Goal: Transaction & Acquisition: Subscribe to service/newsletter

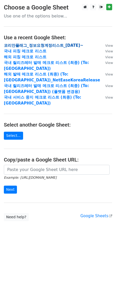
click at [60, 46] on strong "코리안플래그_정보요청계정리스트_[DATE]~" at bounding box center [44, 45] width 80 height 5
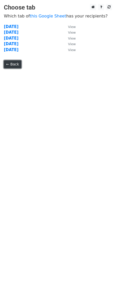
click at [15, 64] on link "← Back" at bounding box center [12, 64] width 17 height 8
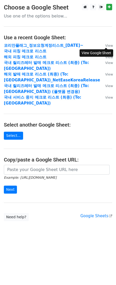
click at [106, 46] on small "View" at bounding box center [109, 46] width 8 height 4
click at [57, 176] on small "Example: https://docs.google.com/spreadsheets/d/abc/edit" at bounding box center [30, 178] width 53 height 4
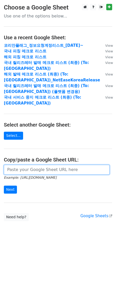
click at [63, 165] on input "url" at bounding box center [57, 170] width 106 height 10
paste input "https://docs.google.com/spreadsheets/d/1ShyjhhxkXjmubqew4Z8Sx6ORa3F4X4ZMOET7bu4…"
type input "https://docs.google.com/spreadsheets/d/1ShyjhhxkXjmubqew4Z8Sx6ORa3F4X4ZMOET7bu4…"
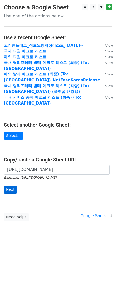
click at [16, 179] on form "https://docs.google.com/spreadsheets/d/1ShyjhhxkXjmubqew4Z8Sx6ORa3F4X4ZMOET7bu4…" at bounding box center [58, 179] width 109 height 29
click at [15, 186] on input "Next" at bounding box center [10, 190] width 13 height 8
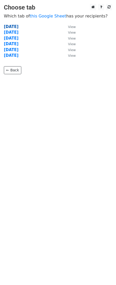
click at [19, 26] on strong "2025.08.22" at bounding box center [11, 26] width 15 height 5
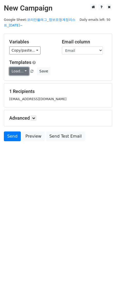
click at [20, 75] on link "Load..." at bounding box center [19, 71] width 20 height 8
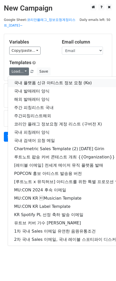
click at [26, 82] on link "국내 플랫폼 신규 아티스트 정보 요청 (Ko)" at bounding box center [90, 83] width 165 height 8
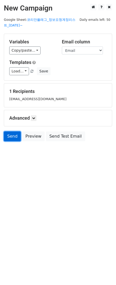
click at [12, 136] on link "Send" at bounding box center [12, 137] width 17 height 10
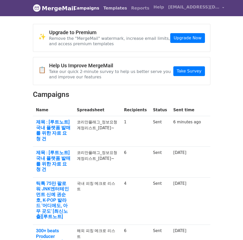
click at [110, 7] on link "Templates" at bounding box center [115, 8] width 28 height 10
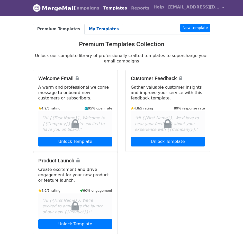
click at [90, 25] on link "My Templates" at bounding box center [104, 29] width 39 height 11
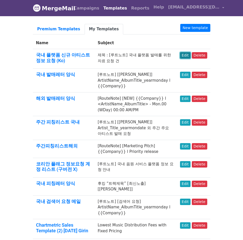
click at [185, 54] on link "Edit" at bounding box center [185, 55] width 11 height 6
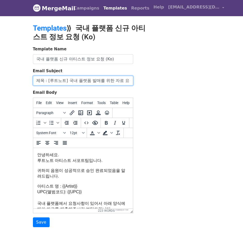
drag, startPoint x: 47, startPoint y: 79, endPoint x: 13, endPoint y: 79, distance: 33.9
click at [13, 79] on body "MergeMail Campaigns Templates Reports Open Gmail Daily emails left: 49 Help kor…" at bounding box center [121, 124] width 243 height 248
type input "[루트노트] 국내 플랫폼 발매를 위한 자료 요청 건"
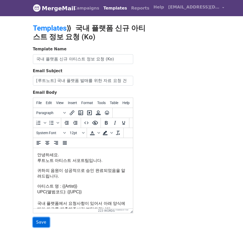
click at [36, 221] on input "Save" at bounding box center [41, 223] width 17 height 10
